Goal: Information Seeking & Learning: Check status

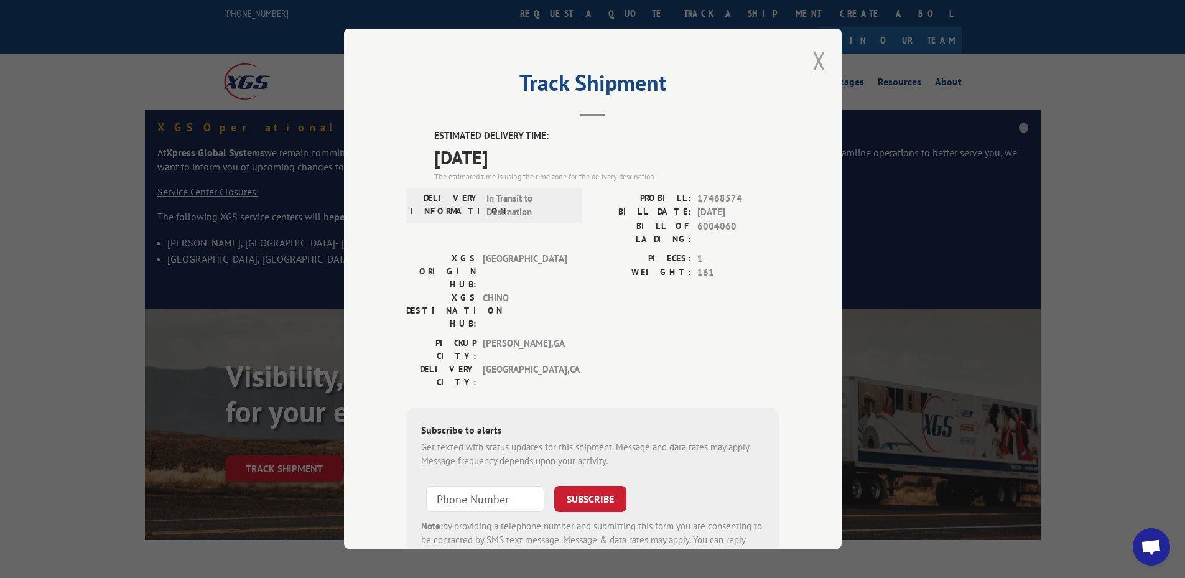
click at [812, 60] on button "Close modal" at bounding box center [819, 60] width 14 height 33
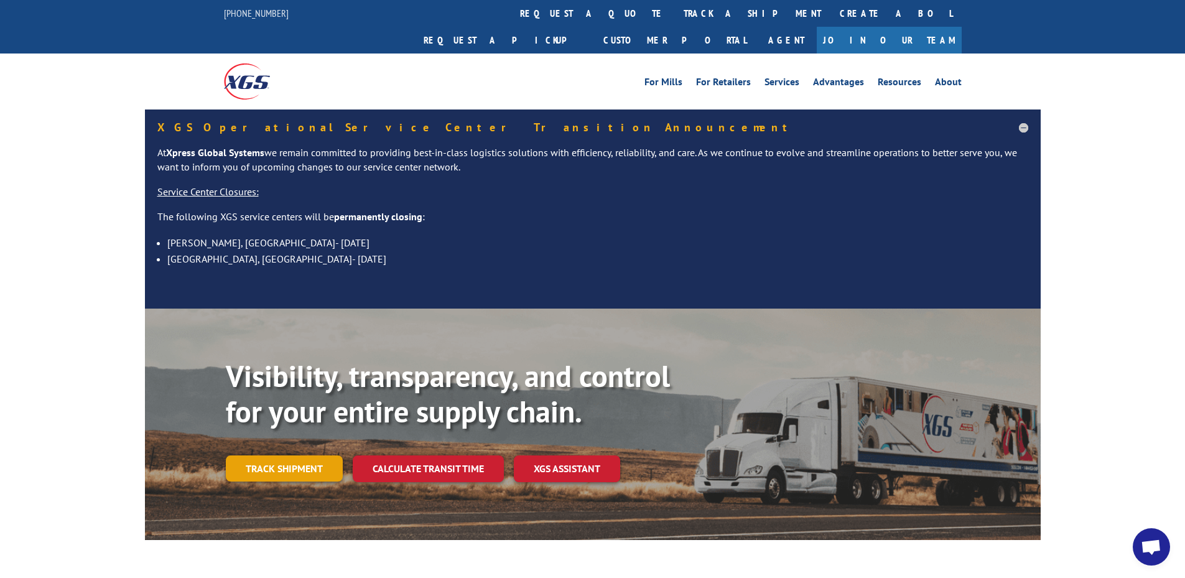
click at [309, 455] on link "Track shipment" at bounding box center [284, 468] width 117 height 26
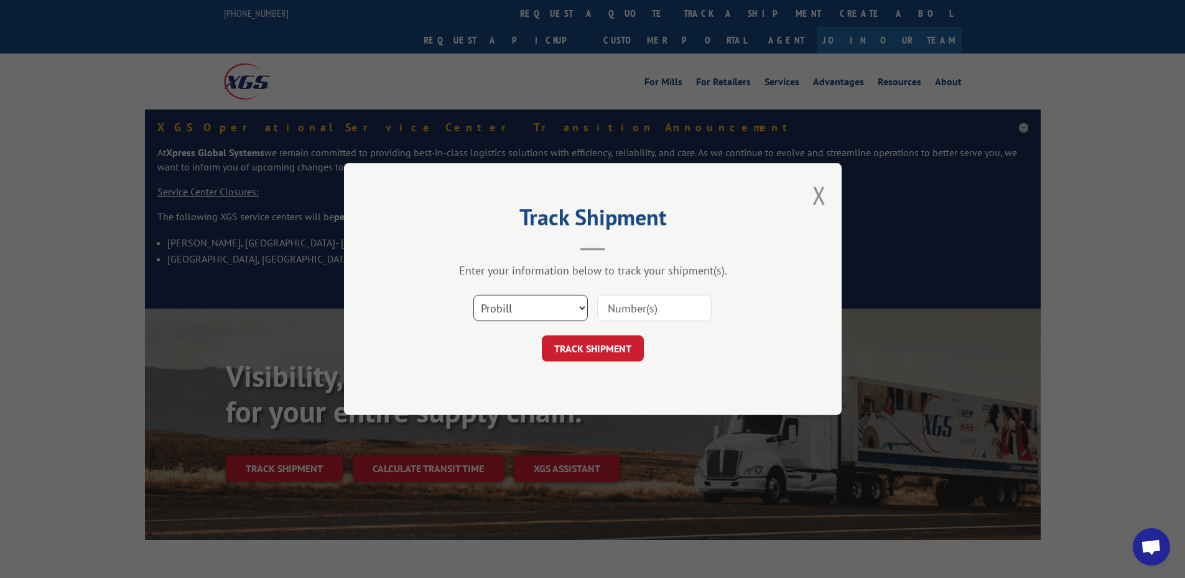
click at [566, 308] on select "Select category... Probill BOL PO" at bounding box center [530, 308] width 114 height 26
select select "bol"
click at [473, 295] on select "Select category... Probill BOL PO" at bounding box center [530, 308] width 114 height 26
click at [633, 303] on input at bounding box center [654, 308] width 114 height 26
paste input "6009832"
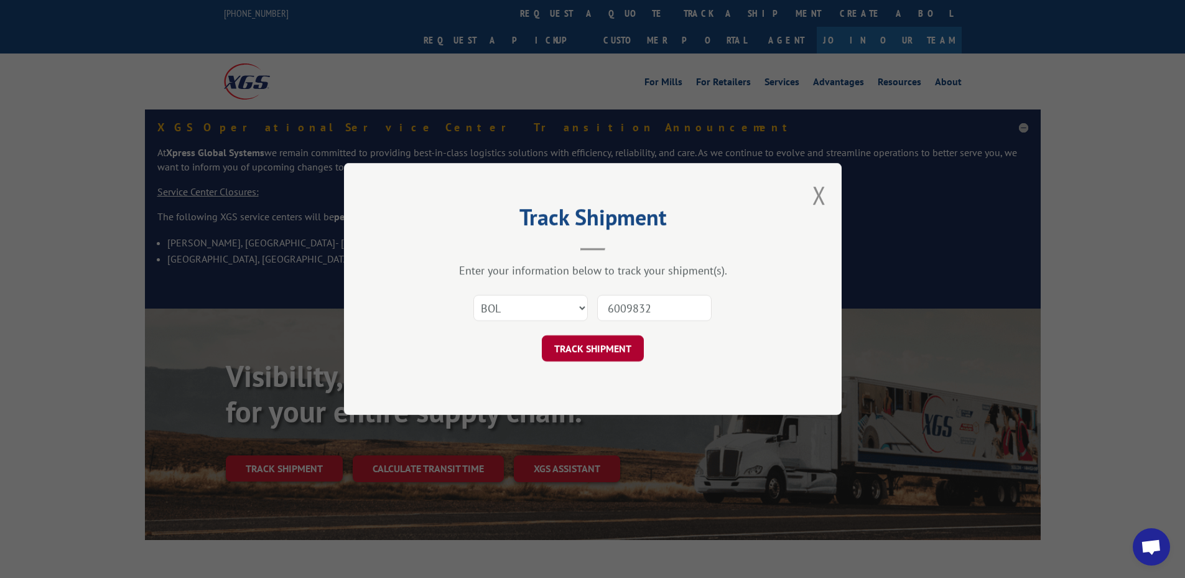
type input "6009832"
click at [573, 354] on button "TRACK SHIPMENT" at bounding box center [593, 348] width 102 height 26
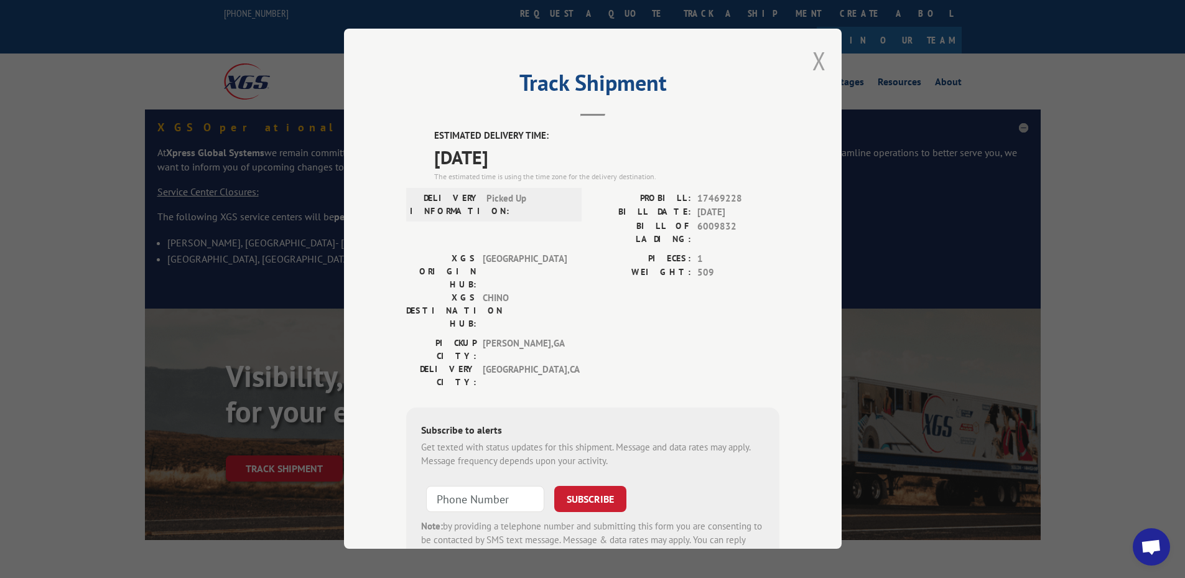
click at [817, 60] on button "Close modal" at bounding box center [819, 60] width 14 height 33
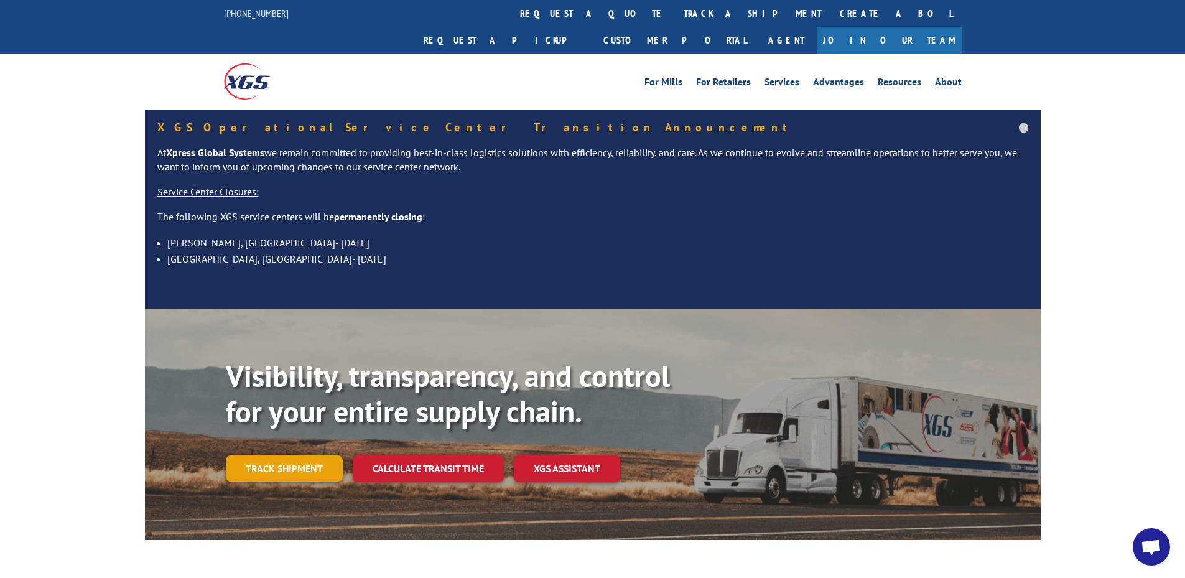
click at [309, 455] on link "Track shipment" at bounding box center [284, 468] width 117 height 26
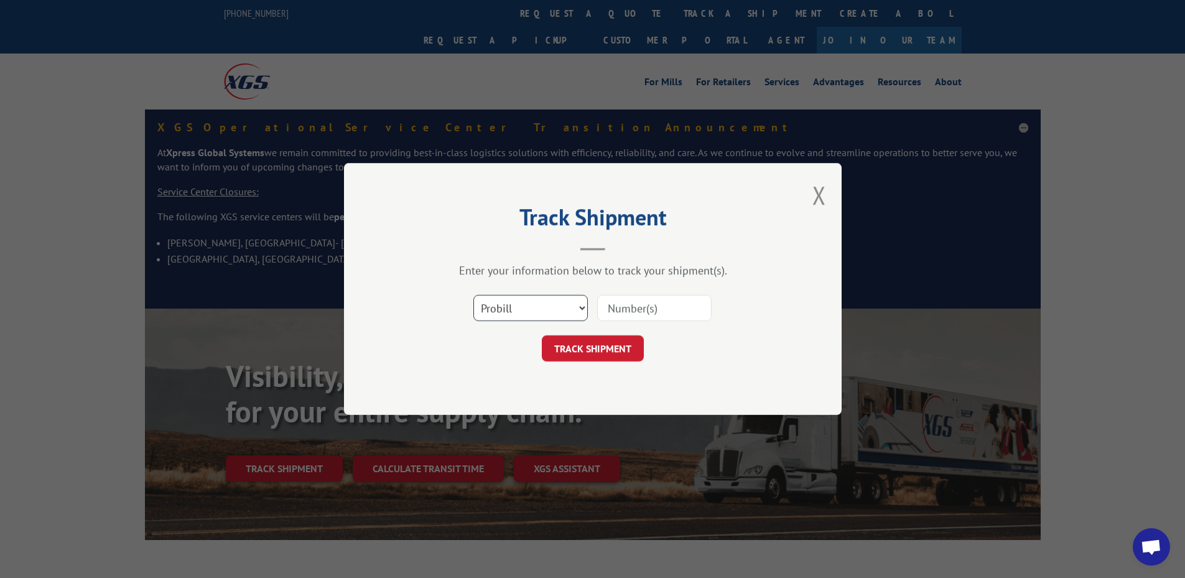
click at [566, 302] on select "Select category... Probill BOL PO" at bounding box center [530, 308] width 114 height 26
select select "bol"
click at [473, 295] on select "Select category... Probill BOL PO" at bounding box center [530, 308] width 114 height 26
paste input "6009306"
type input "6009306"
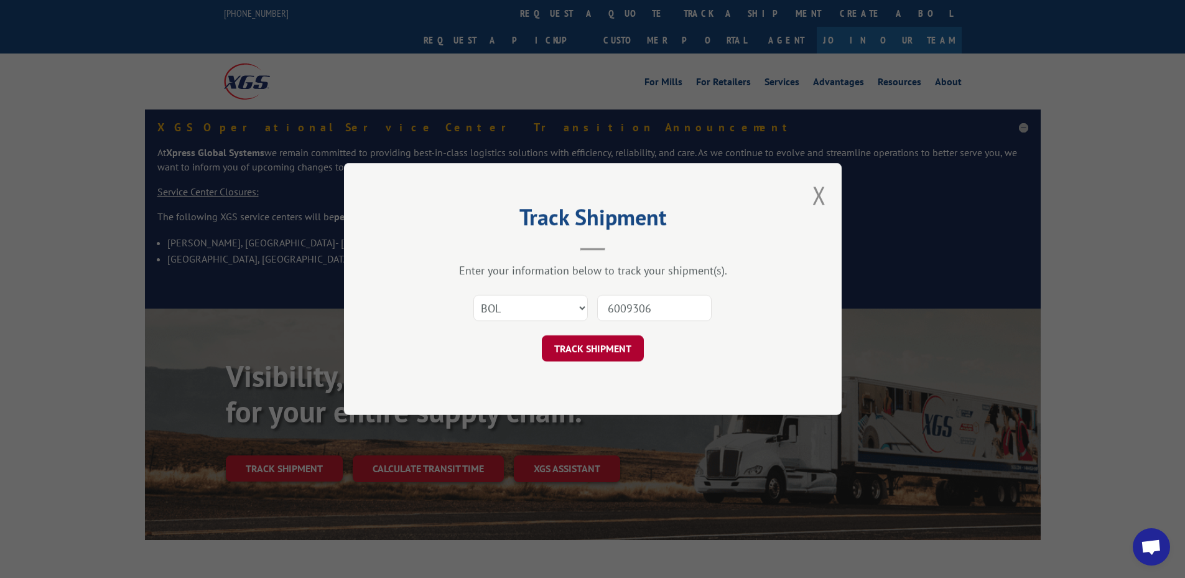
click at [580, 346] on button "TRACK SHIPMENT" at bounding box center [593, 348] width 102 height 26
